Goal: Task Accomplishment & Management: Manage account settings

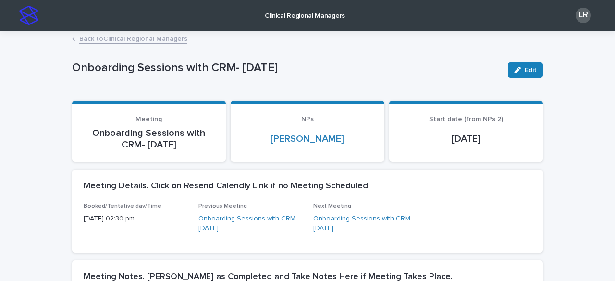
click at [120, 43] on link "Back to Clinical Regional Managers" at bounding box center [133, 38] width 108 height 11
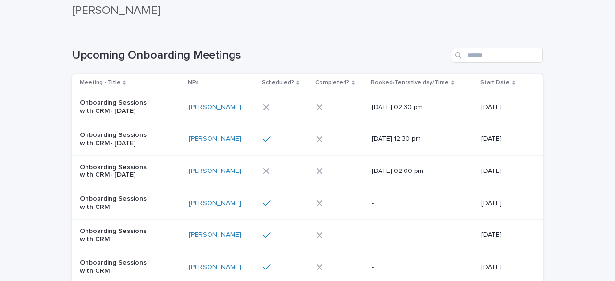
scroll to position [92, 0]
click at [234, 112] on div "[PERSON_NAME]" at bounding box center [222, 107] width 66 height 16
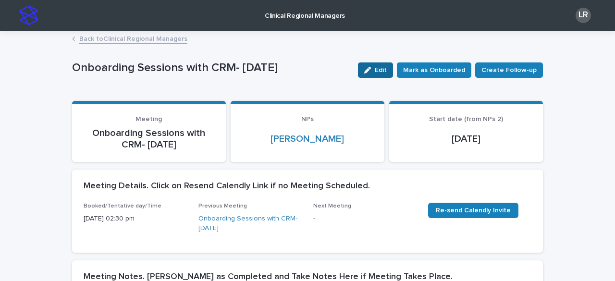
click at [375, 69] on div "button" at bounding box center [369, 70] width 11 height 7
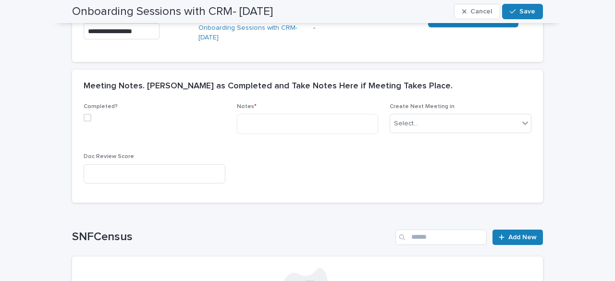
scroll to position [191, 0]
click at [86, 118] on span at bounding box center [88, 117] width 8 height 8
click at [264, 127] on textarea at bounding box center [308, 123] width 142 height 20
paste textarea "**********"
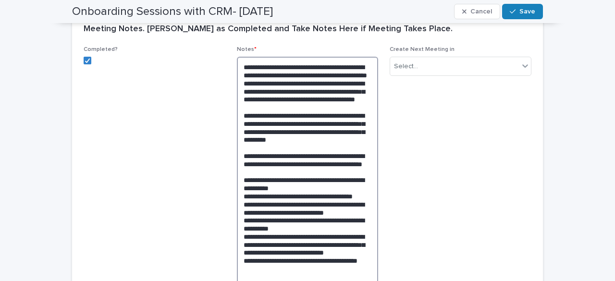
scroll to position [247, 0]
drag, startPoint x: 355, startPoint y: 93, endPoint x: 262, endPoint y: 101, distance: 93.1
click at [262, 101] on textarea "**********" at bounding box center [308, 188] width 142 height 262
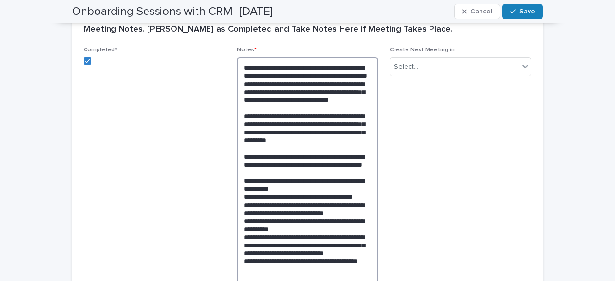
click at [320, 118] on textarea "**********" at bounding box center [308, 188] width 142 height 262
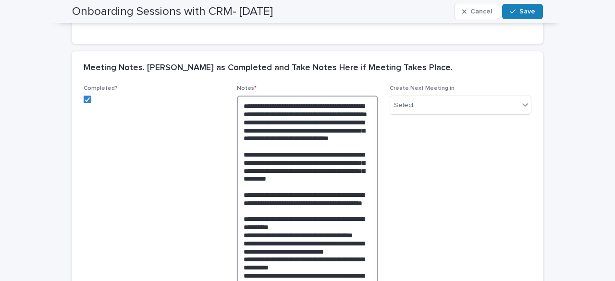
scroll to position [210, 0]
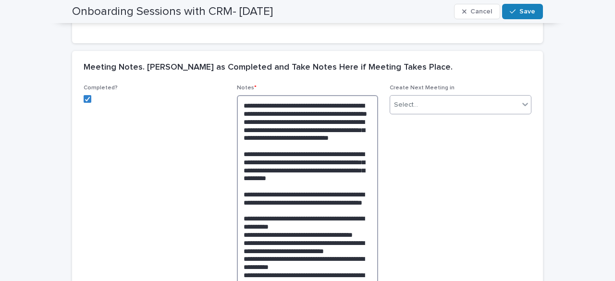
type textarea "**********"
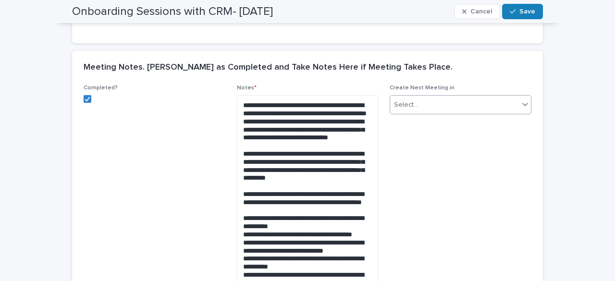
click at [410, 106] on div "Select..." at bounding box center [406, 105] width 24 height 10
type input "*"
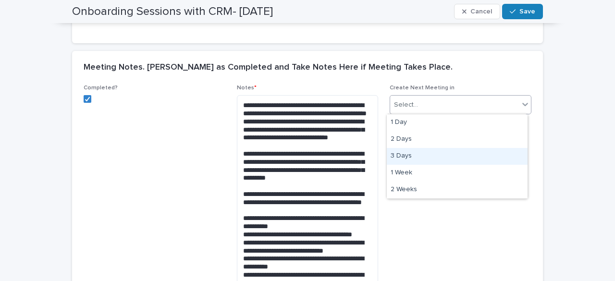
click at [407, 155] on div "3 Days" at bounding box center [457, 156] width 141 height 17
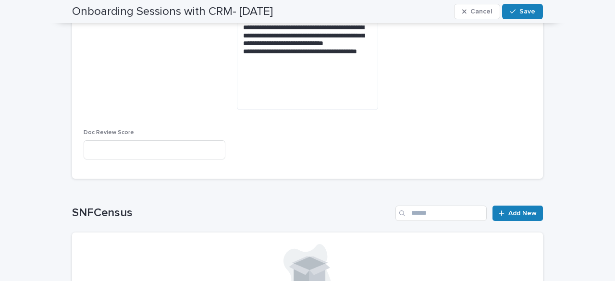
scroll to position [458, 0]
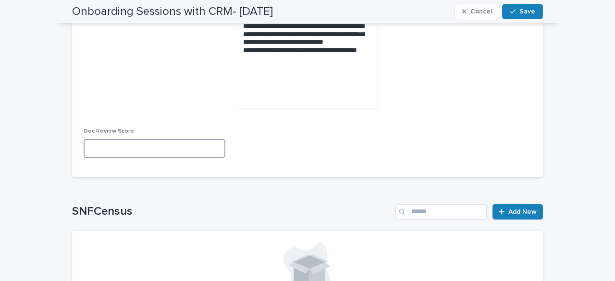
click at [197, 152] on input at bounding box center [155, 148] width 142 height 19
type input "****"
click at [315, 147] on div "**********" at bounding box center [308, 1] width 448 height 330
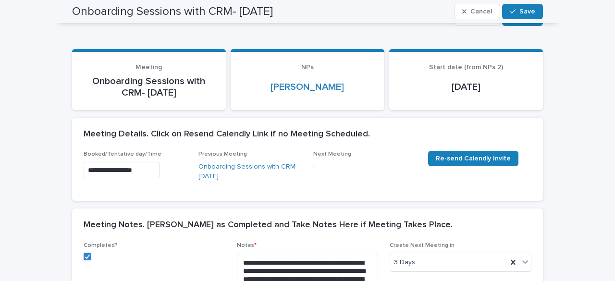
scroll to position [0, 0]
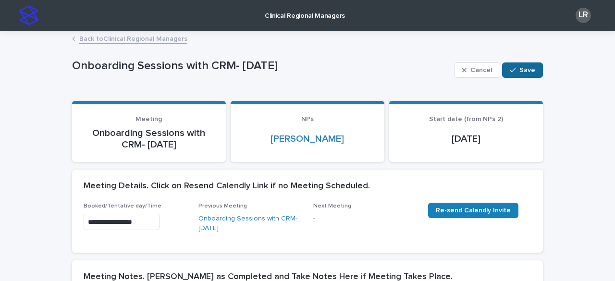
click at [522, 67] on span "Save" at bounding box center [527, 70] width 16 height 7
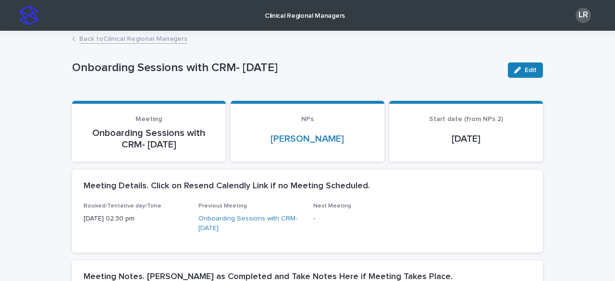
click at [139, 40] on link "Back to Clinical Regional Managers" at bounding box center [133, 38] width 108 height 11
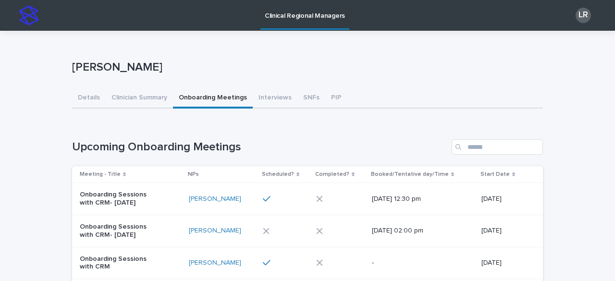
click at [32, 16] on img at bounding box center [28, 15] width 19 height 19
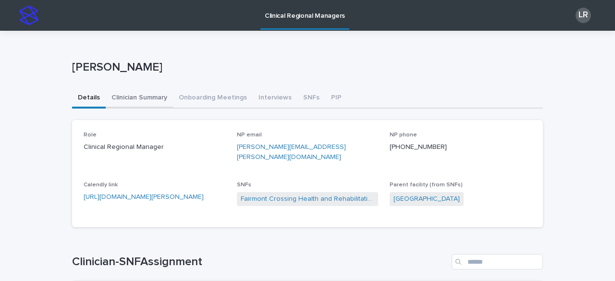
click at [134, 95] on button "Clinician Summary" at bounding box center [139, 98] width 67 height 20
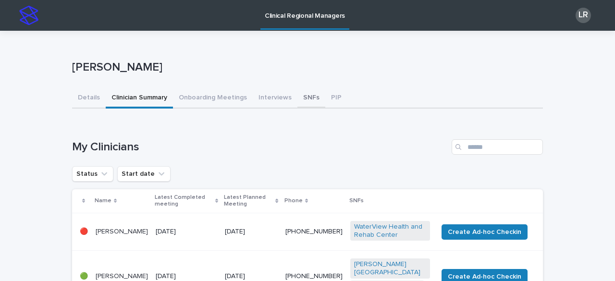
click at [300, 99] on button "SNFs" at bounding box center [311, 98] width 28 height 20
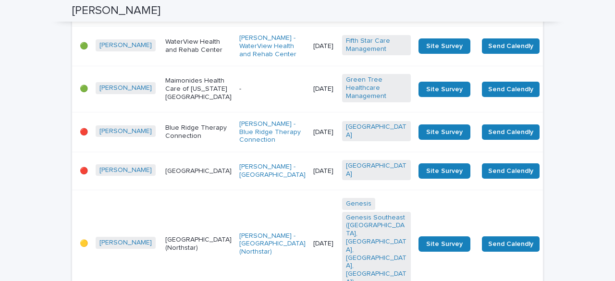
scroll to position [935, 0]
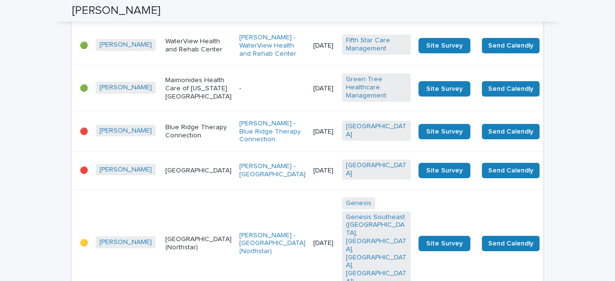
click at [239, 81] on div "-" at bounding box center [272, 89] width 66 height 16
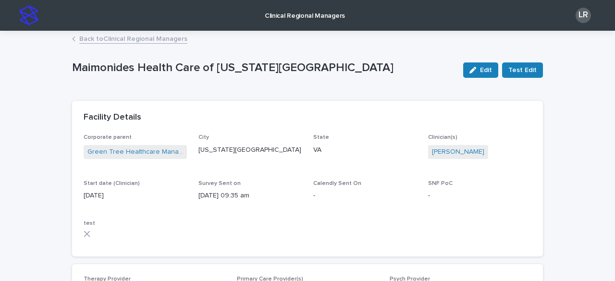
click at [131, 38] on link "Back to Clinical Regional Managers" at bounding box center [133, 38] width 108 height 11
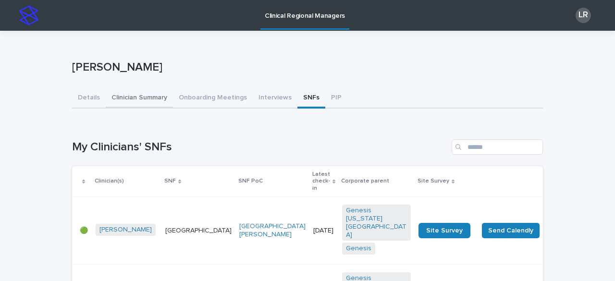
click at [127, 98] on button "Clinician Summary" at bounding box center [139, 98] width 67 height 20
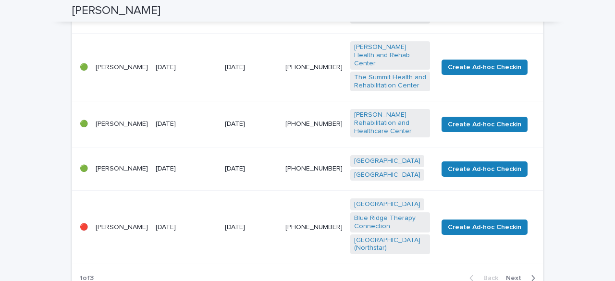
scroll to position [513, 0]
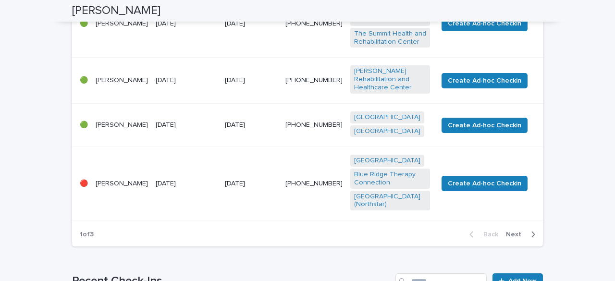
click at [511, 231] on span "Next" at bounding box center [516, 234] width 21 height 7
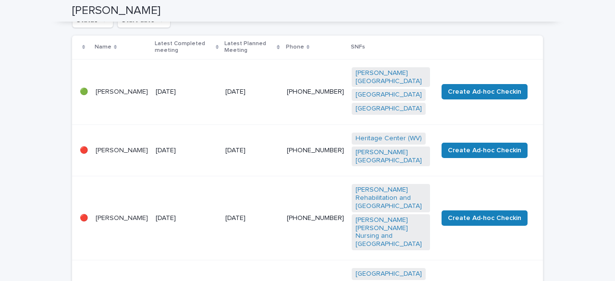
scroll to position [298, 0]
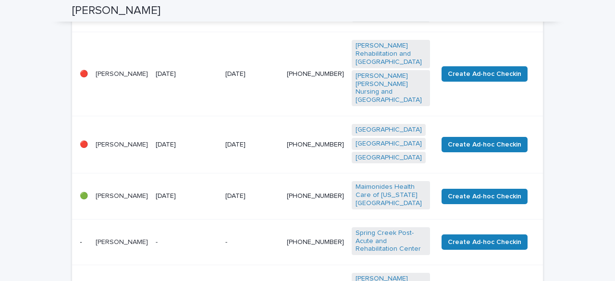
click at [207, 192] on p "[DATE]" at bounding box center [187, 196] width 62 height 8
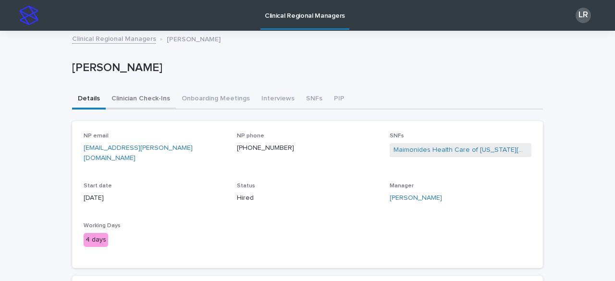
click at [141, 96] on button "Clinician Check-Ins" at bounding box center [141, 99] width 70 height 20
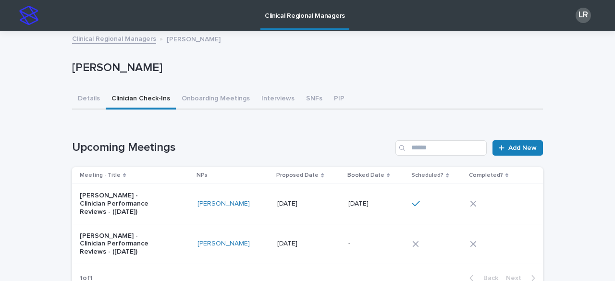
click at [370, 214] on td "[DATE] [DATE]" at bounding box center [377, 204] width 64 height 40
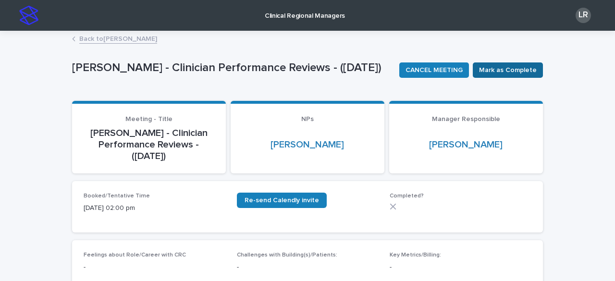
click at [525, 67] on span "Mark as Complete" at bounding box center [508, 70] width 58 height 10
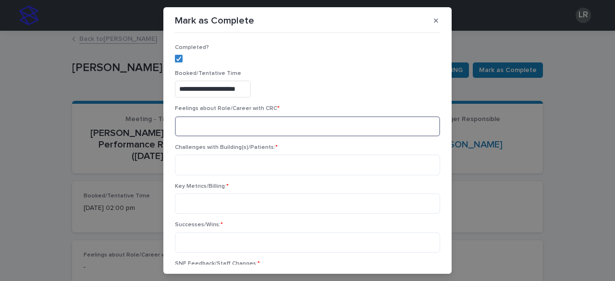
click at [263, 124] on textarea at bounding box center [307, 126] width 265 height 20
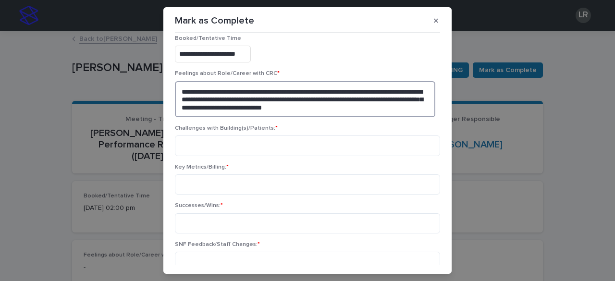
scroll to position [37, 0]
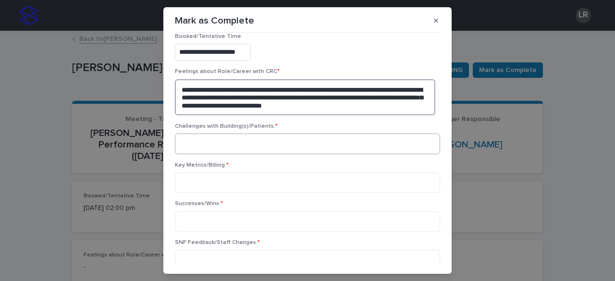
type textarea "**********"
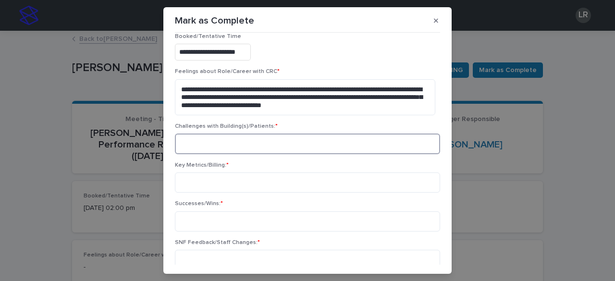
click at [319, 141] on textarea at bounding box center [307, 144] width 265 height 20
type textarea "****"
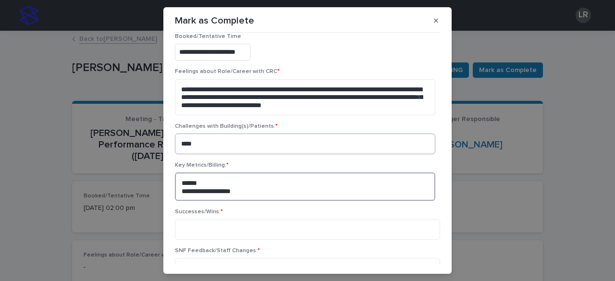
type textarea "**********"
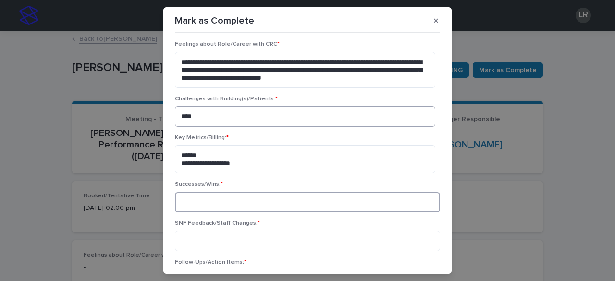
scroll to position [76, 0]
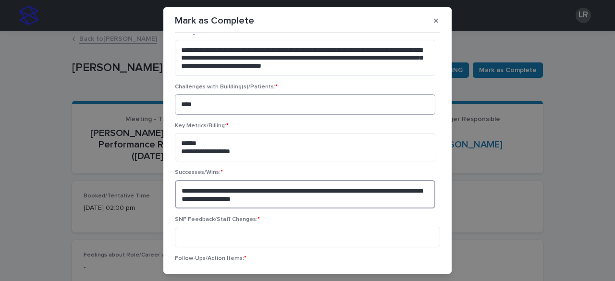
type textarea "**********"
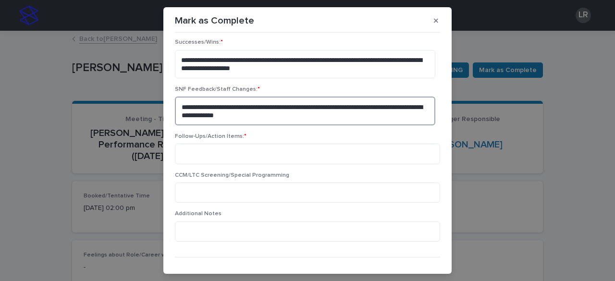
scroll to position [207, 0]
type textarea "**********"
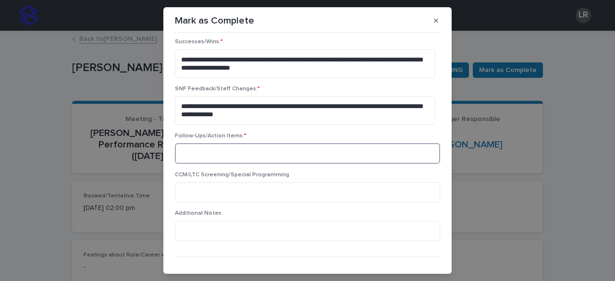
scroll to position [222, 0]
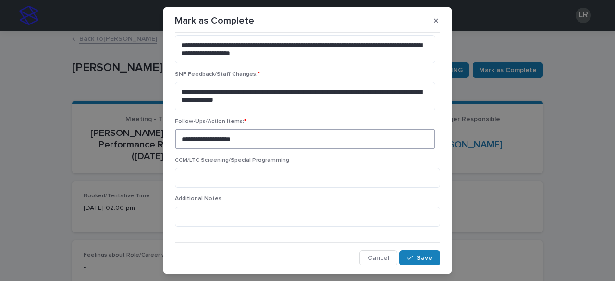
type textarea "**********"
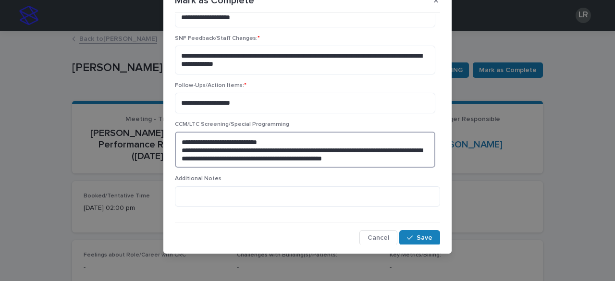
scroll to position [22, 0]
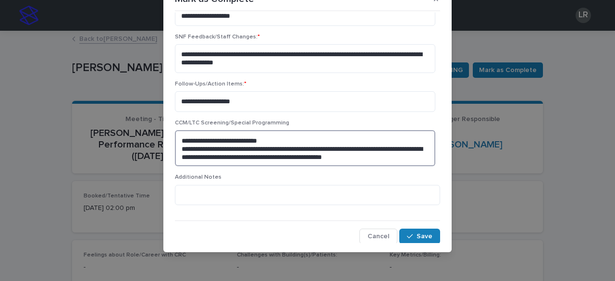
click at [305, 138] on textarea "**********" at bounding box center [305, 148] width 260 height 36
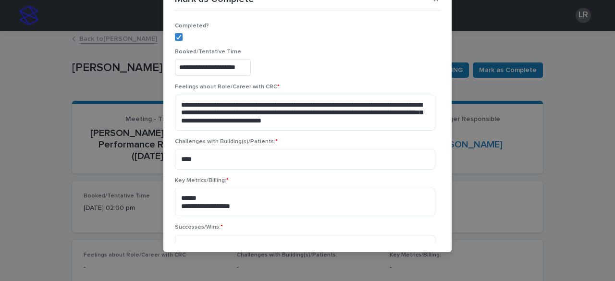
scroll to position [237, 0]
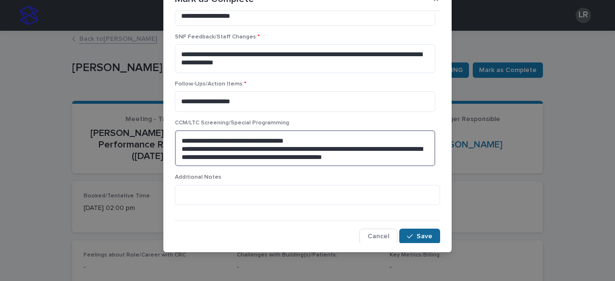
type textarea "**********"
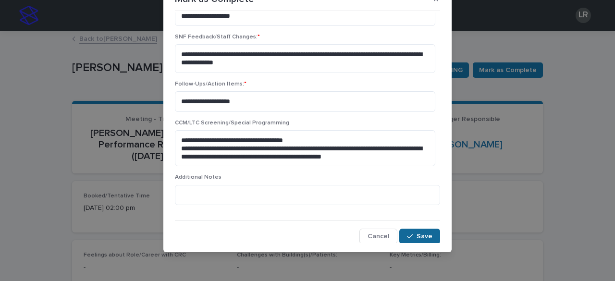
click at [407, 235] on div "button" at bounding box center [412, 236] width 10 height 7
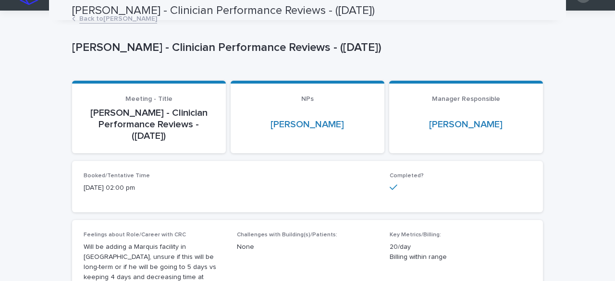
scroll to position [0, 0]
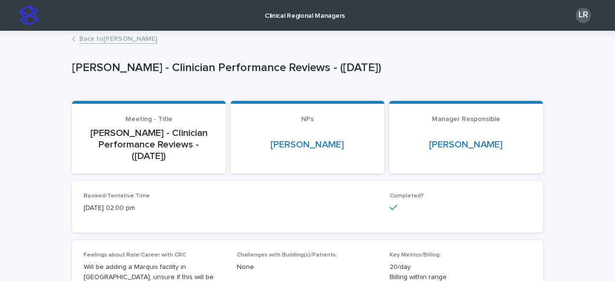
click at [127, 40] on link "Back to [PERSON_NAME]" at bounding box center [118, 38] width 78 height 11
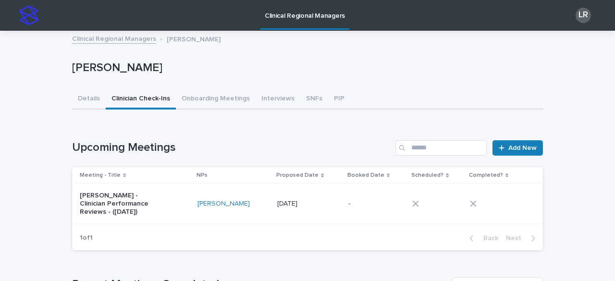
click at [124, 41] on link "Clinical Regional Managers" at bounding box center [114, 38] width 84 height 11
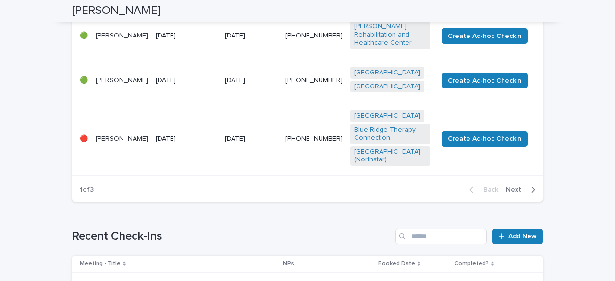
scroll to position [558, 0]
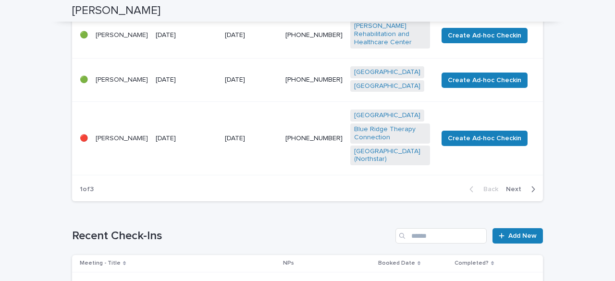
click at [516, 186] on span "Next" at bounding box center [516, 189] width 21 height 7
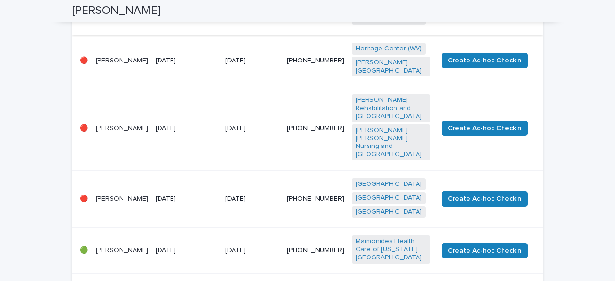
scroll to position [246, 0]
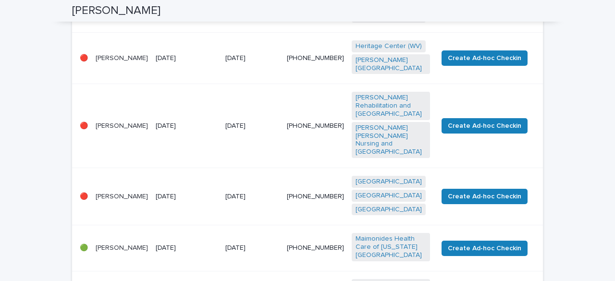
click at [199, 193] on td "[DATE]" at bounding box center [187, 196] width 70 height 57
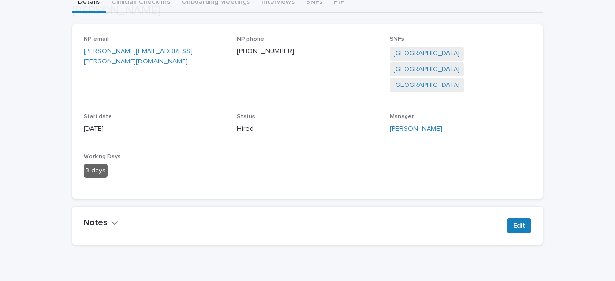
scroll to position [127, 0]
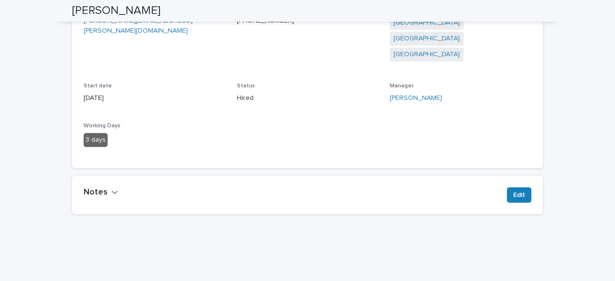
click at [199, 193] on div "Notes Edit" at bounding box center [307, 195] width 471 height 38
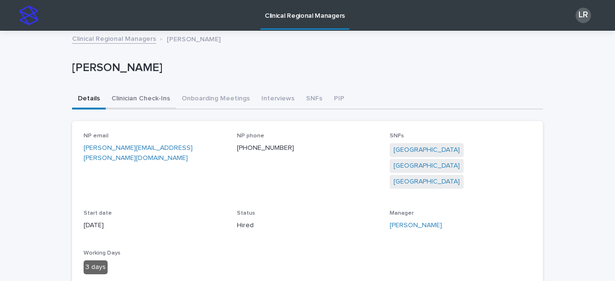
click at [133, 99] on button "Clinician Check-Ins" at bounding box center [141, 99] width 70 height 20
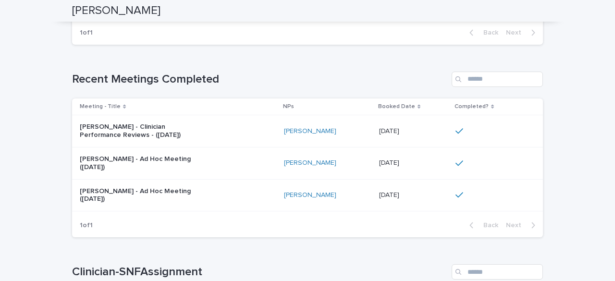
scroll to position [246, 0]
click at [241, 131] on div "[PERSON_NAME] - Clinician Performance Reviews - ([DATE])" at bounding box center [178, 131] width 197 height 24
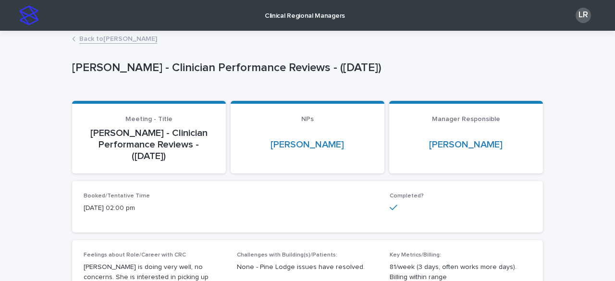
click at [94, 37] on link "Back to [PERSON_NAME]" at bounding box center [118, 38] width 78 height 11
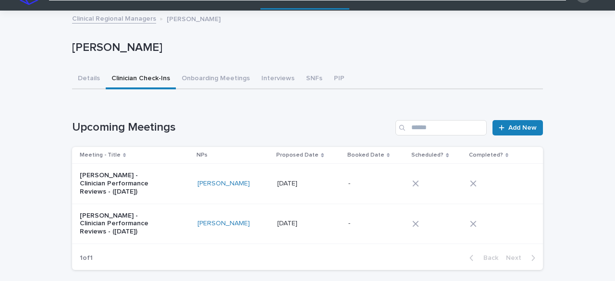
scroll to position [14, 0]
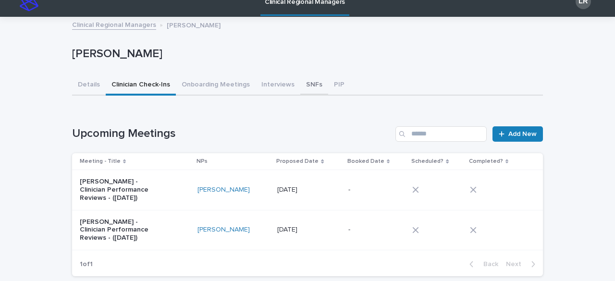
click at [302, 82] on button "SNFs" at bounding box center [314, 85] width 28 height 20
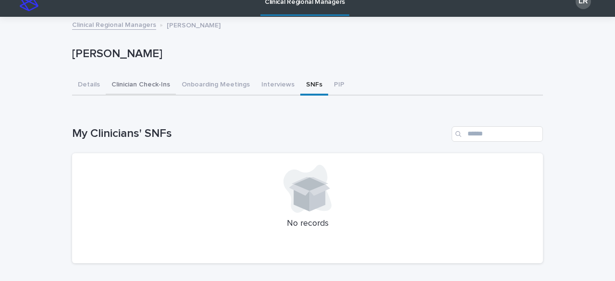
click at [133, 82] on button "Clinician Check-Ins" at bounding box center [141, 85] width 70 height 20
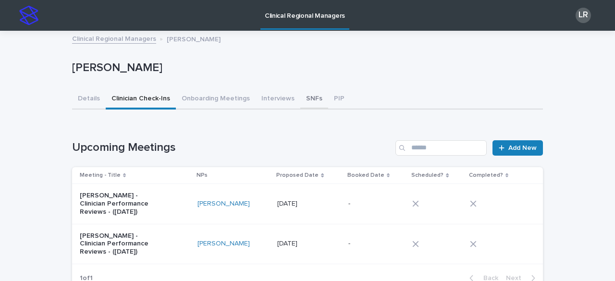
click at [301, 99] on button "SNFs" at bounding box center [314, 99] width 28 height 20
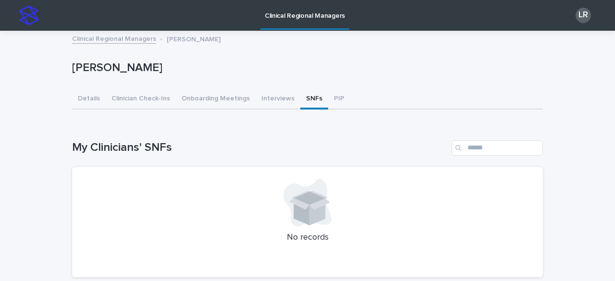
click at [119, 38] on link "Clinical Regional Managers" at bounding box center [114, 38] width 84 height 11
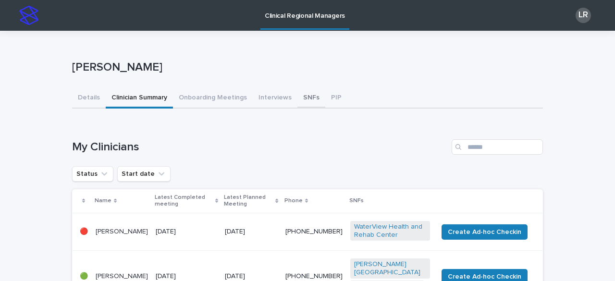
click at [301, 98] on button "SNFs" at bounding box center [311, 98] width 28 height 20
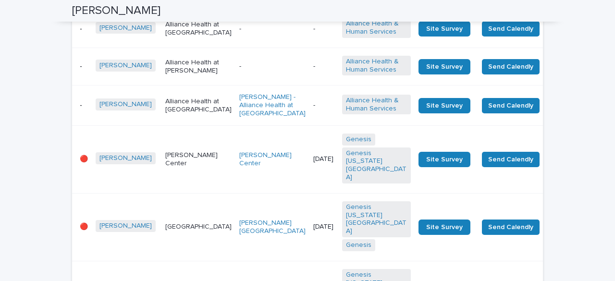
scroll to position [1505, 0]
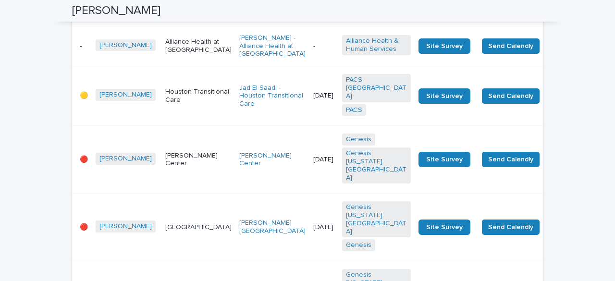
scroll to position [2074, 0]
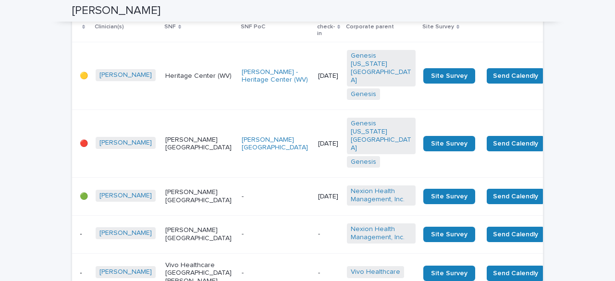
scroll to position [665, 0]
